Goal: Task Accomplishment & Management: Complete application form

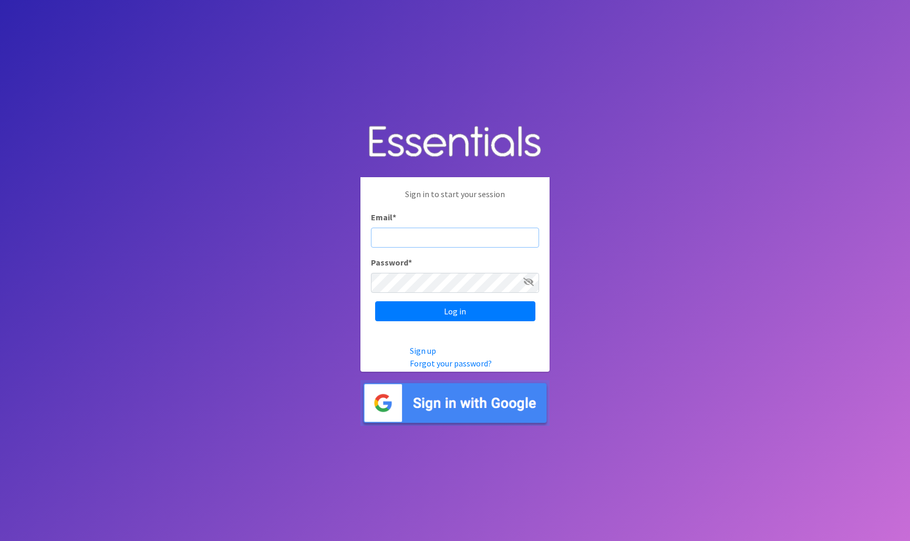
type input "[EMAIL_ADDRESS][DOMAIN_NAME]"
click at [455, 311] on input "Log in" at bounding box center [455, 311] width 160 height 20
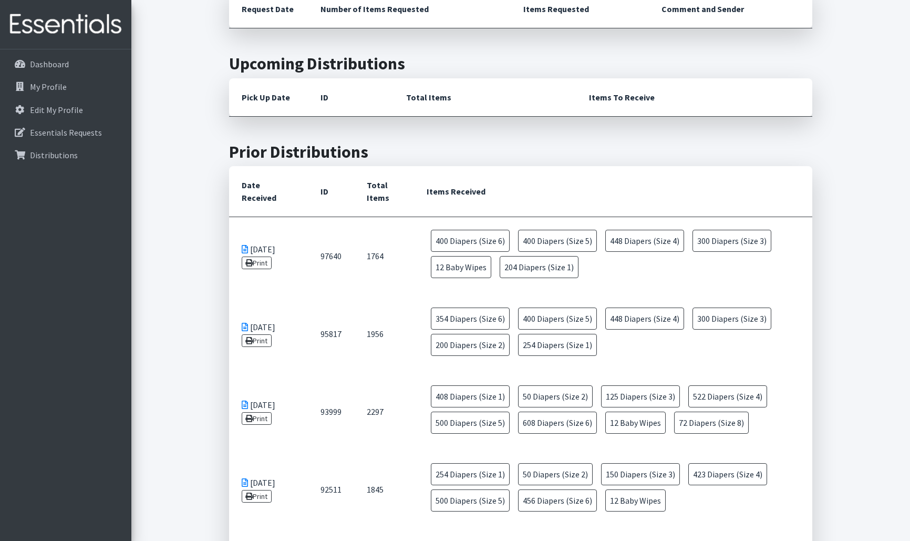
scroll to position [419, 0]
click at [457, 243] on span "400 Diapers (Size 6)" at bounding box center [470, 241] width 79 height 22
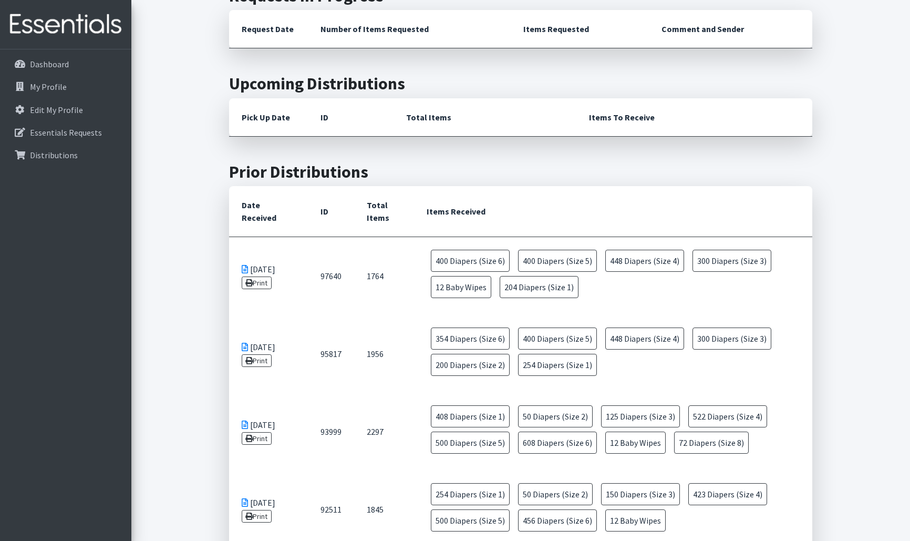
scroll to position [401, 0]
click at [82, 132] on p "Essentials Requests" at bounding box center [66, 132] width 72 height 11
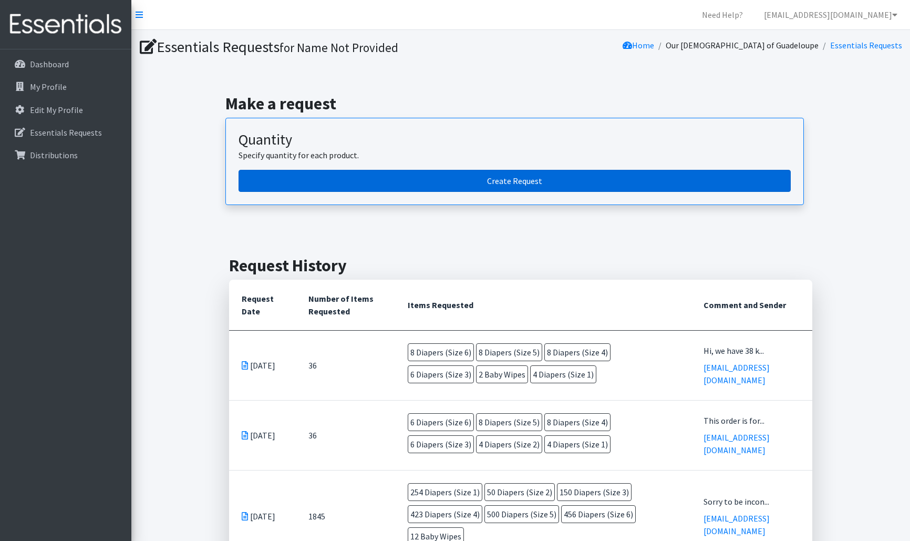
click at [515, 178] on link "Create Request" at bounding box center [514, 181] width 552 height 22
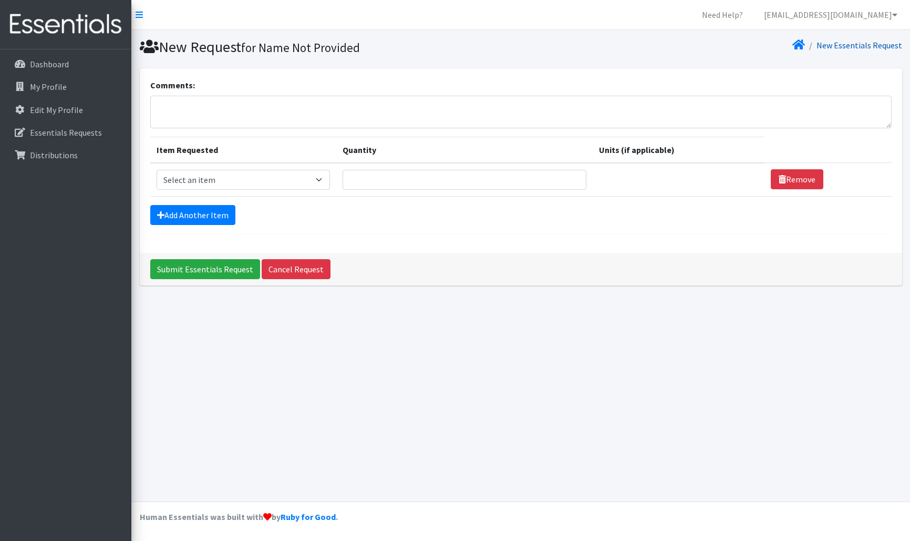
click at [841, 44] on link "New Essentials Request" at bounding box center [859, 45] width 86 height 11
click at [54, 63] on p "Dashboard" at bounding box center [49, 64] width 39 height 11
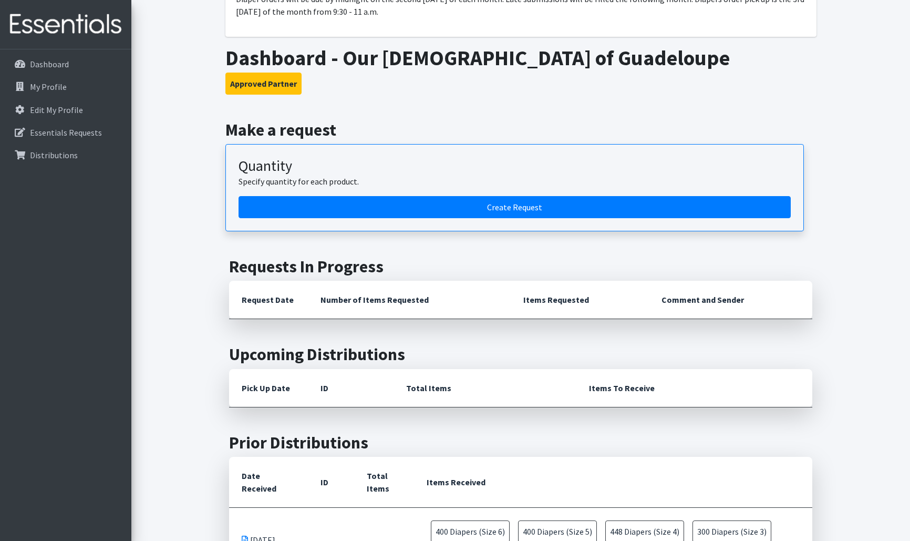
scroll to position [95, 0]
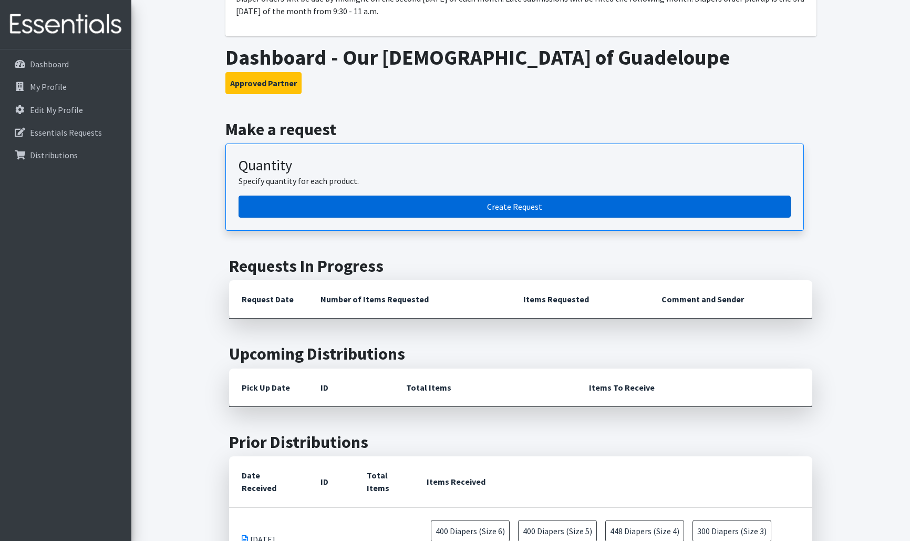
click at [524, 203] on link "Create Request" at bounding box center [514, 206] width 552 height 22
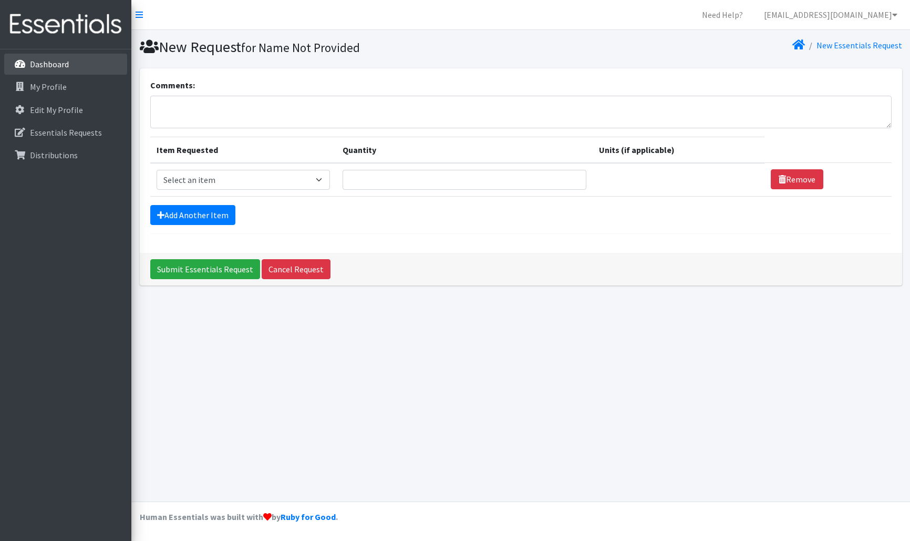
click at [53, 65] on p "Dashboard" at bounding box center [49, 64] width 39 height 11
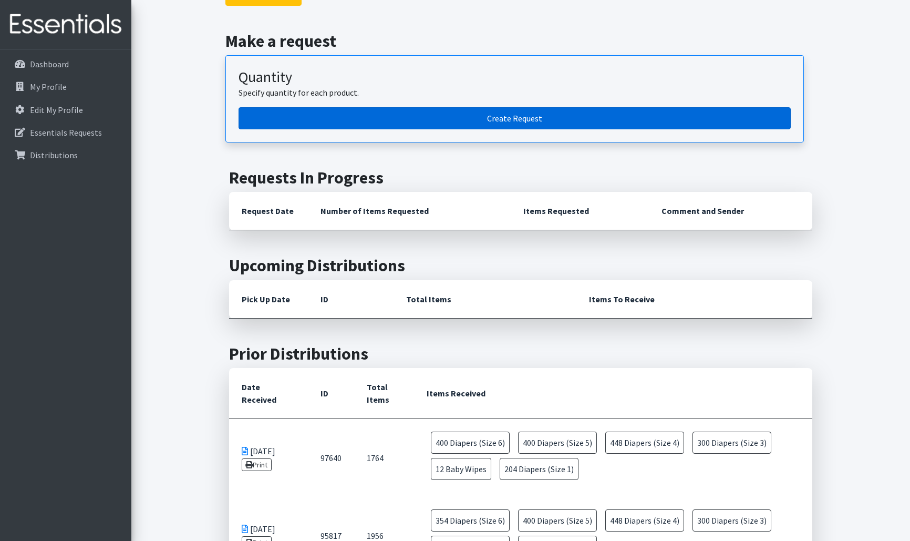
scroll to position [185, 0]
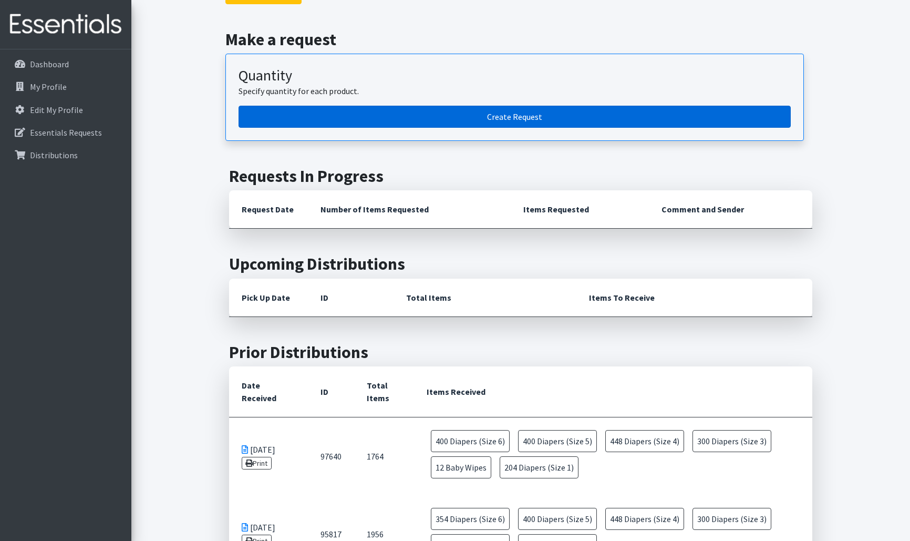
click at [513, 114] on link "Create Request" at bounding box center [514, 117] width 552 height 22
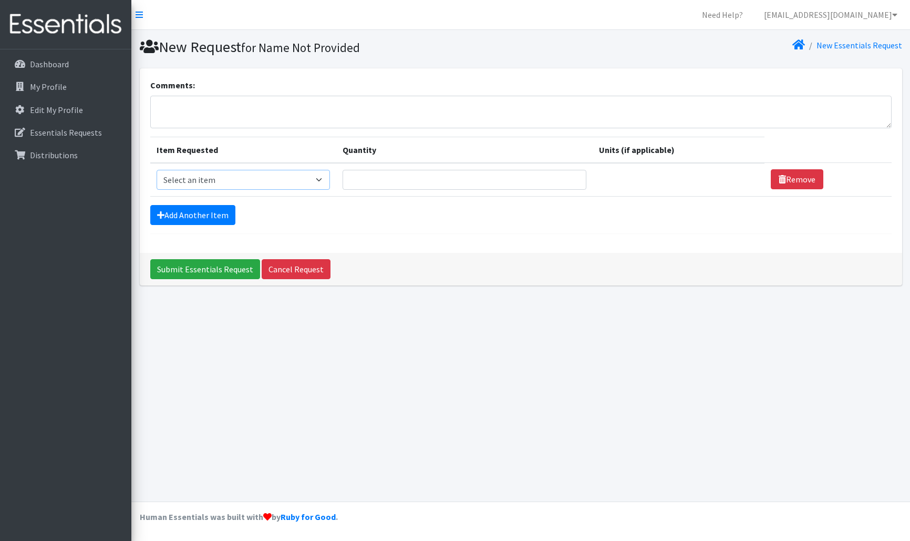
select select "11523"
type input "1"
click at [576, 176] on input "1" at bounding box center [464, 180] width 244 height 20
type input "6"
select select "11539"
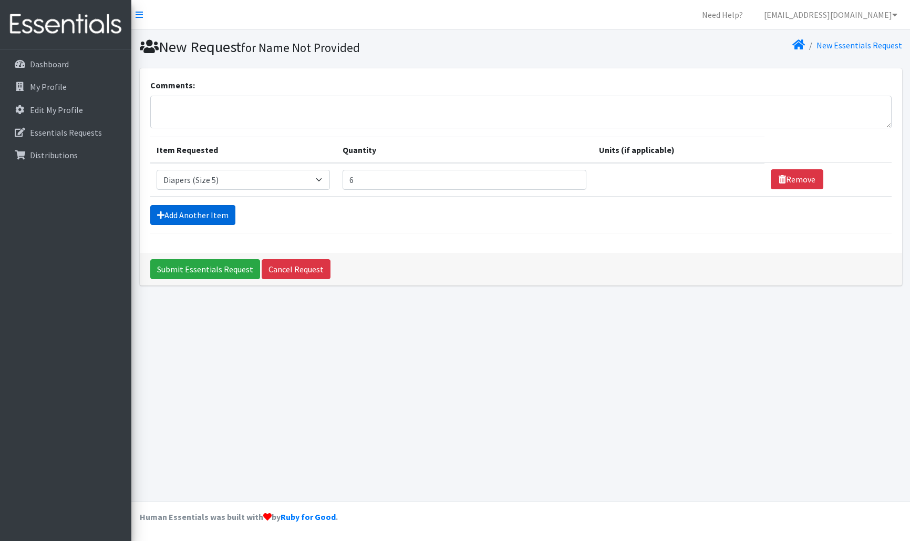
click at [223, 214] on link "Add Another Item" at bounding box center [192, 215] width 85 height 20
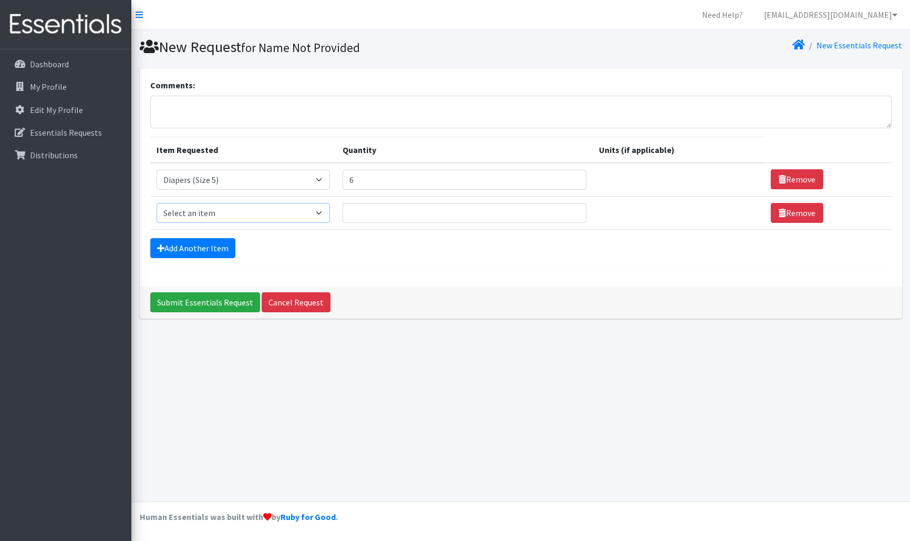
select select "11546"
click at [354, 213] on input "Quantity" at bounding box center [464, 213] width 244 height 20
type input "6"
select select "11547"
click at [220, 243] on link "Add Another Item" at bounding box center [192, 248] width 85 height 20
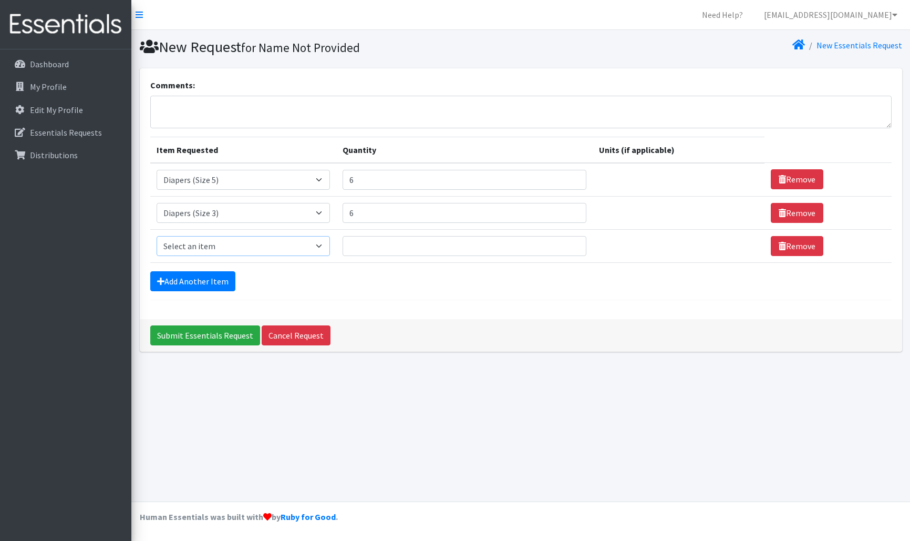
select select "11546"
click at [355, 243] on input "Quantity" at bounding box center [464, 246] width 244 height 20
type input "6"
click at [214, 280] on link "Add Another Item" at bounding box center [192, 281] width 85 height 20
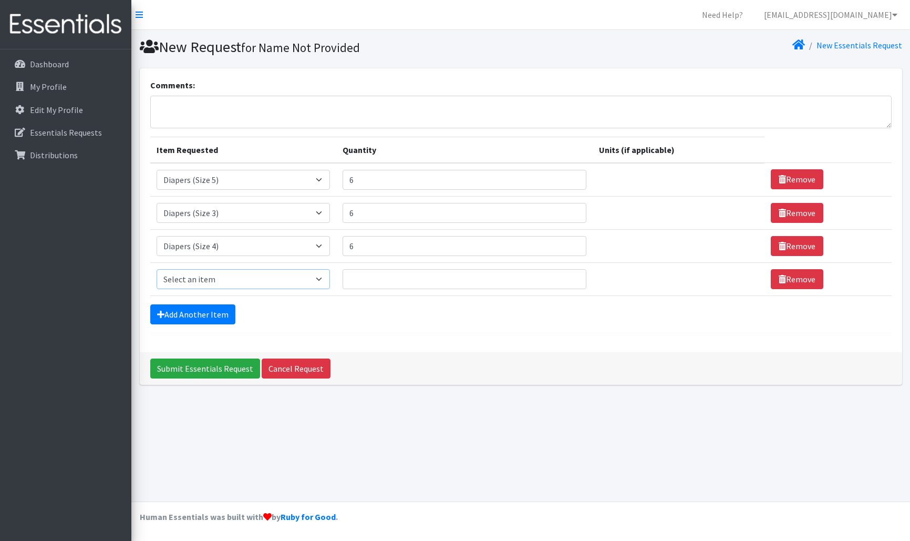
select select "11523"
click at [351, 281] on input "Quantity" at bounding box center [464, 279] width 244 height 20
type input "6"
select select "15172"
click at [375, 282] on input "6" at bounding box center [464, 279] width 244 height 20
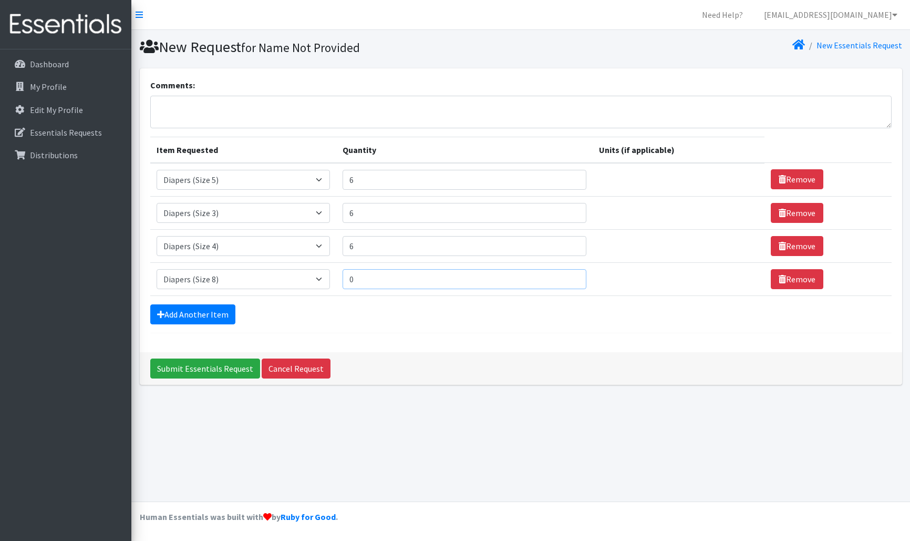
type input "0"
click at [206, 312] on link "Add Another Item" at bounding box center [192, 314] width 85 height 20
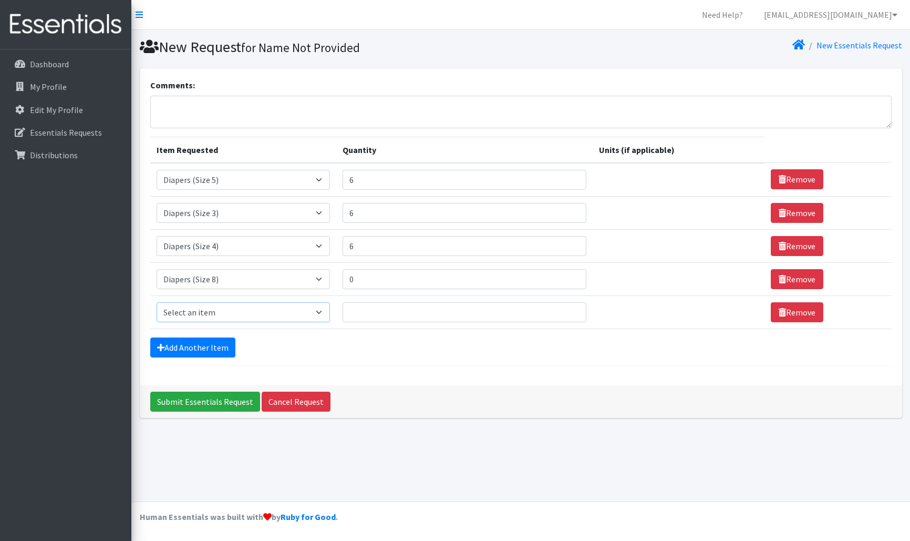
select select "11523"
click at [357, 312] on input "Quantity" at bounding box center [464, 312] width 244 height 20
type input "6"
click at [216, 345] on link "Add Another Item" at bounding box center [192, 347] width 85 height 20
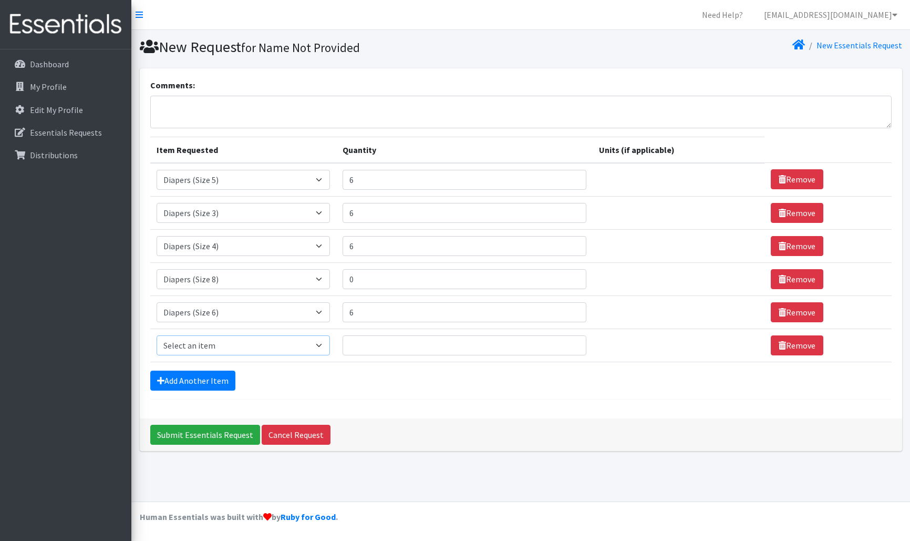
select select "11544"
click at [357, 345] on input "Quantity" at bounding box center [464, 345] width 244 height 20
type input "4"
select select "11558"
click at [192, 379] on link "Add Another Item" at bounding box center [192, 380] width 85 height 20
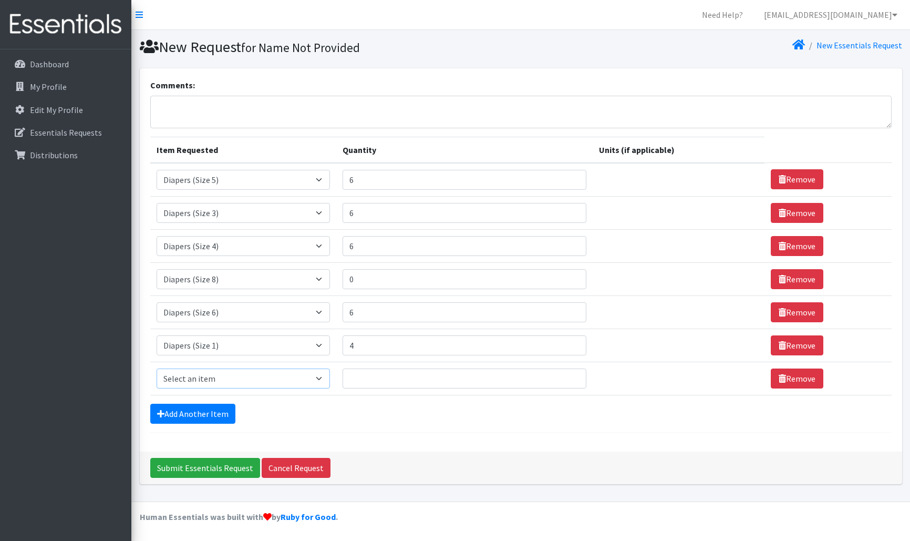
select select "11544"
click at [351, 375] on input "Quantity" at bounding box center [464, 378] width 244 height 20
type input "4"
click at [213, 411] on link "Add Another Item" at bounding box center [192, 413] width 85 height 20
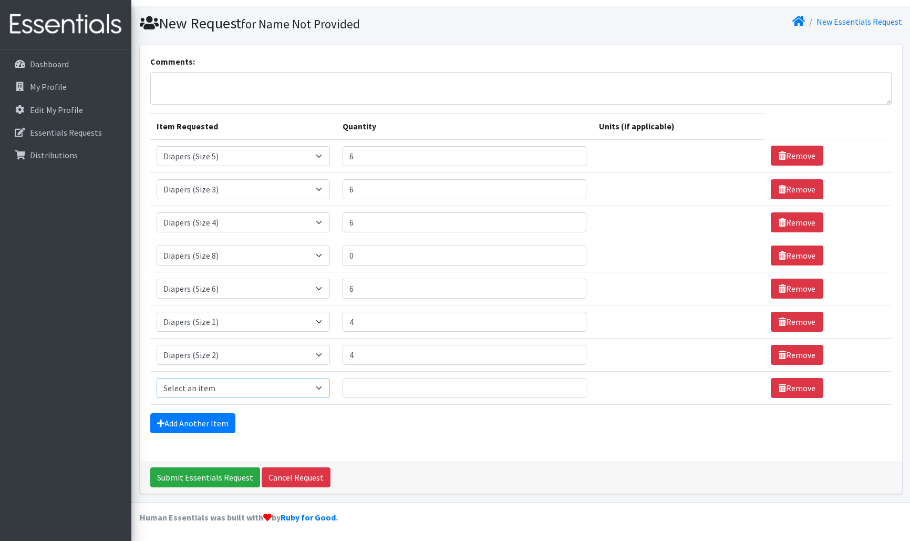
select select "14678"
click at [361, 391] on input "Quantity" at bounding box center [464, 388] width 244 height 20
click at [574, 386] on input "1" at bounding box center [464, 388] width 244 height 20
click at [574, 386] on input "2" at bounding box center [464, 388] width 244 height 20
click at [575, 387] on input "3" at bounding box center [464, 388] width 244 height 20
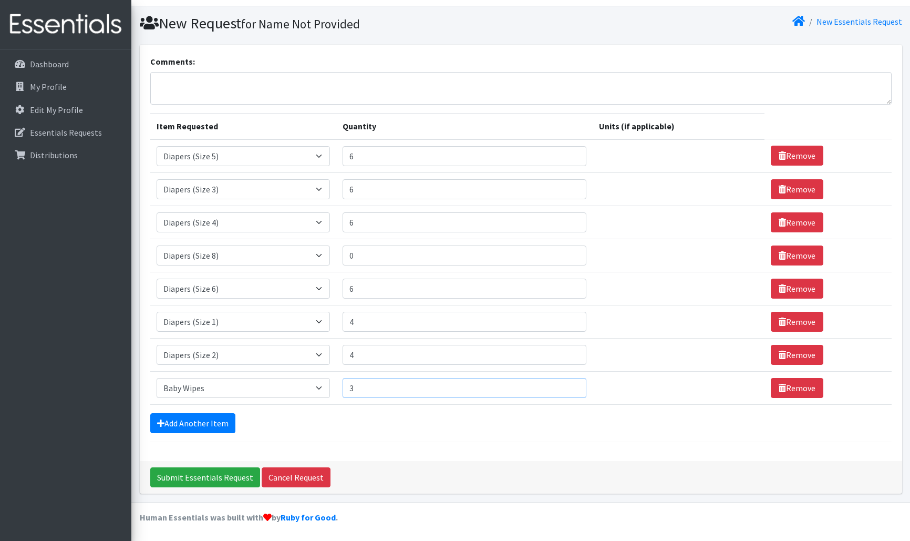
type input "4"
click at [575, 387] on input "4" at bounding box center [464, 388] width 244 height 20
click at [223, 474] on input "Submit Essentials Request" at bounding box center [205, 477] width 110 height 20
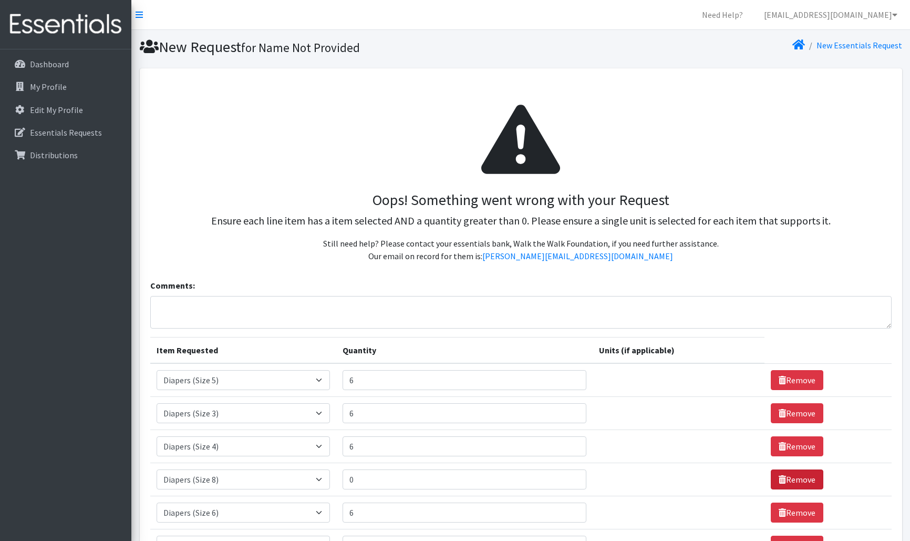
click at [793, 476] on link "Remove" at bounding box center [797, 479] width 53 height 20
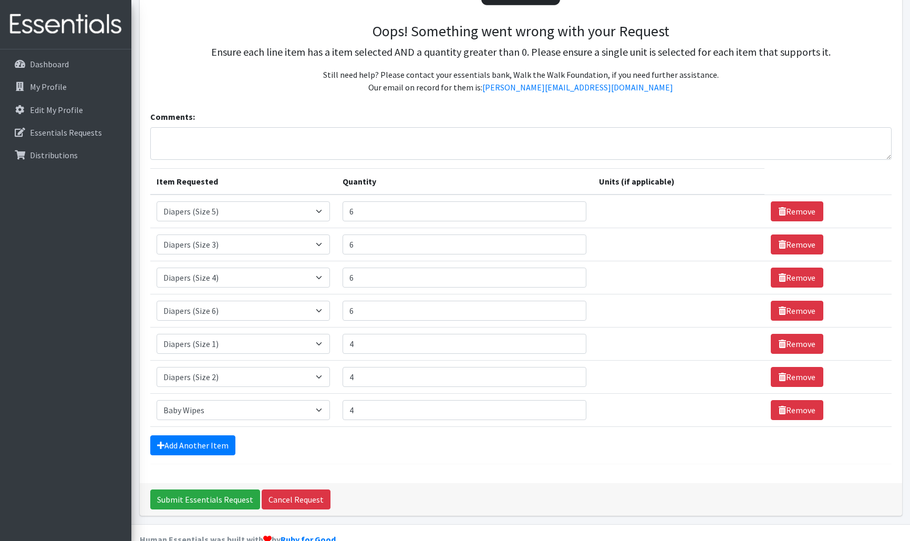
scroll to position [176, 0]
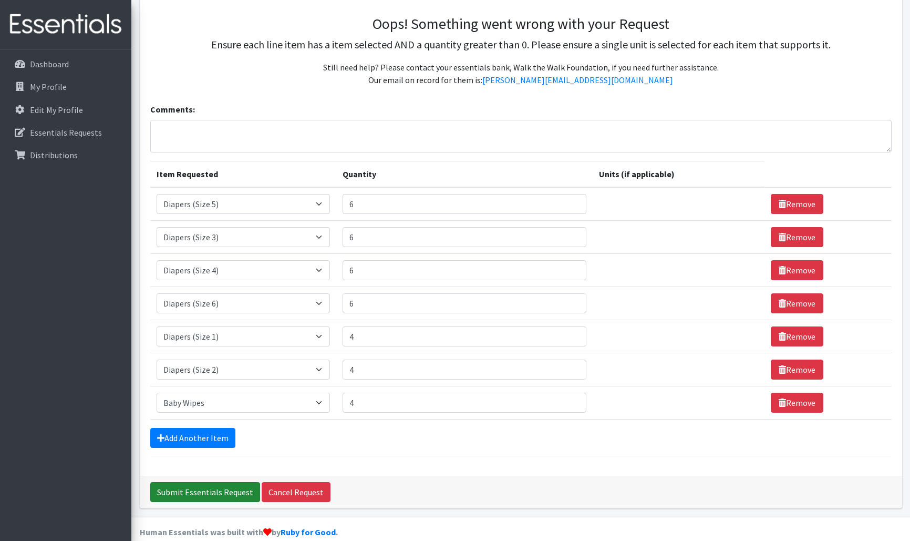
click at [221, 492] on input "Submit Essentials Request" at bounding box center [205, 492] width 110 height 20
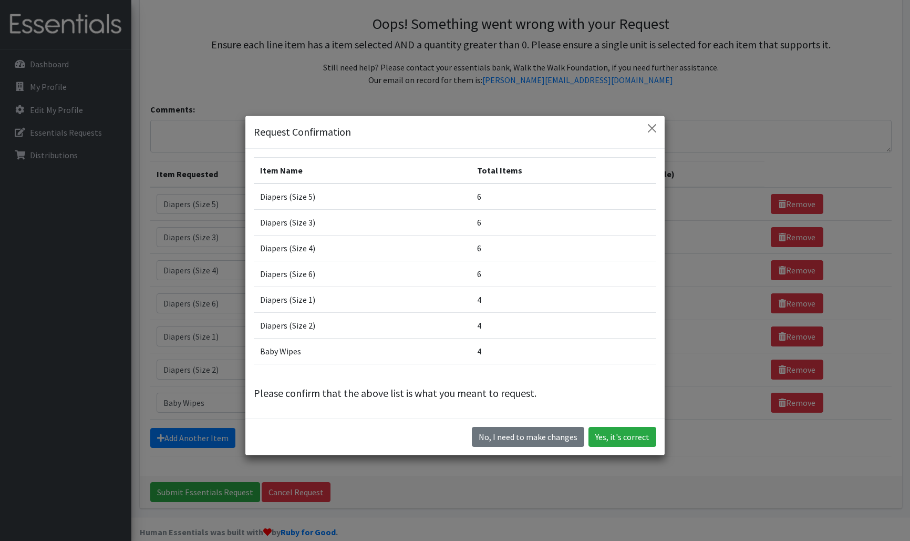
click at [636, 436] on button "Yes, it's correct" at bounding box center [622, 437] width 68 height 20
